Goal: Browse casually: Explore the website without a specific task or goal

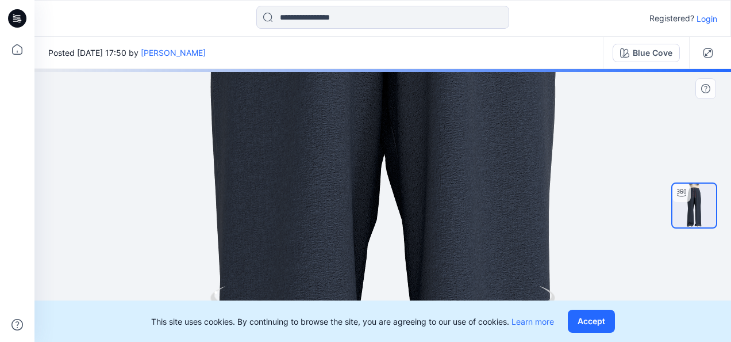
click at [504, 132] on img at bounding box center [382, 205] width 521 height 1121
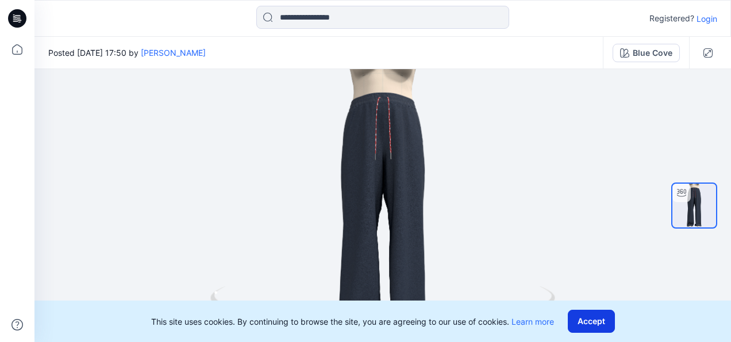
click at [587, 313] on button "Accept" at bounding box center [591, 320] width 47 height 23
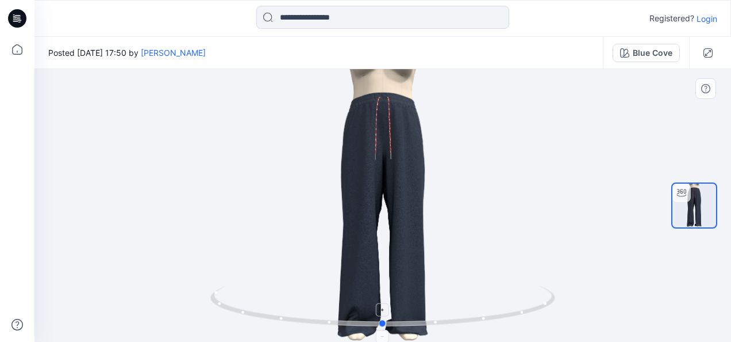
click at [486, 319] on circle at bounding box center [485, 318] width 3 height 3
click at [432, 327] on icon at bounding box center [384, 307] width 348 height 43
click at [437, 325] on icon at bounding box center [384, 307] width 348 height 43
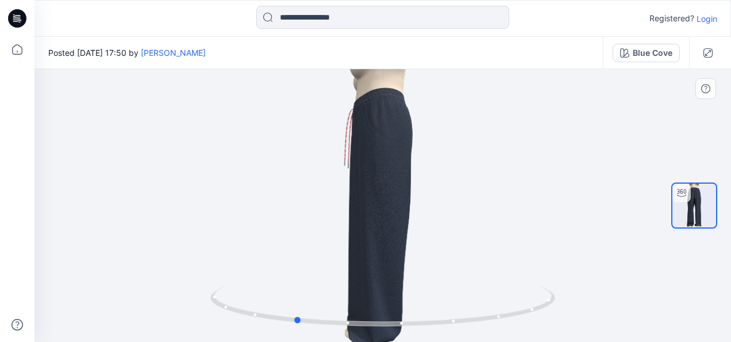
drag, startPoint x: 384, startPoint y: 326, endPoint x: 641, endPoint y: 237, distance: 271.9
click at [641, 237] on div at bounding box center [383, 205] width 697 height 273
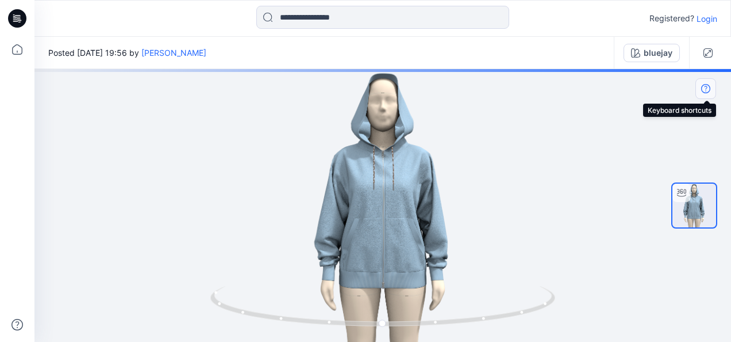
click at [703, 89] on icon "button" at bounding box center [706, 88] width 9 height 9
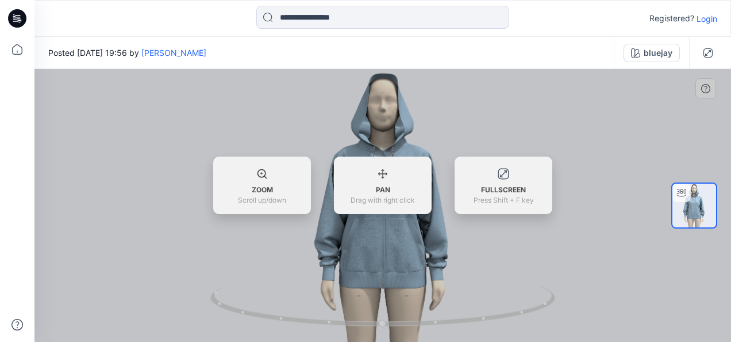
click at [636, 128] on div at bounding box center [383, 205] width 697 height 273
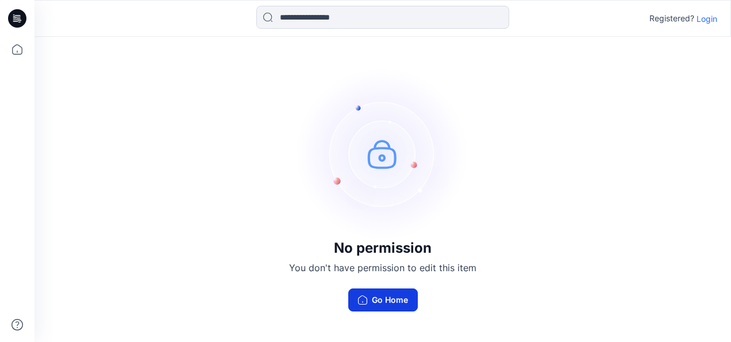
click at [390, 300] on button "Go Home" at bounding box center [383, 299] width 70 height 23
